Goal: Task Accomplishment & Management: Complete application form

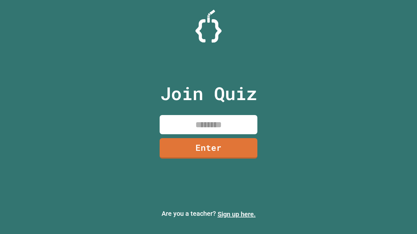
click at [236, 214] on link "Sign up here." at bounding box center [236, 215] width 38 height 8
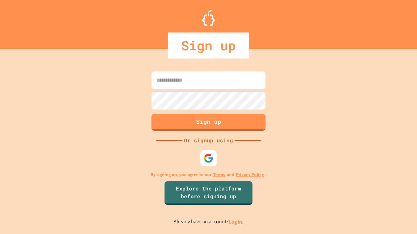
click at [236, 222] on link "Log in." at bounding box center [235, 222] width 15 height 7
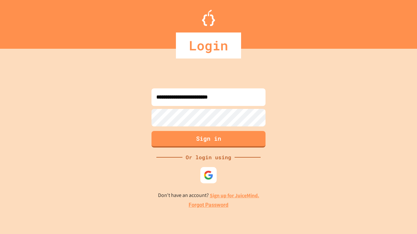
type input "**********"
